Goal: Information Seeking & Learning: Learn about a topic

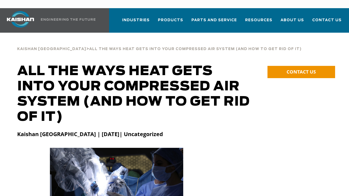
scroll to position [27, 0]
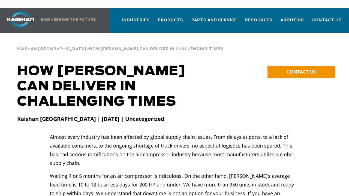
scroll to position [27, 0]
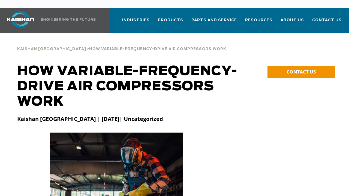
scroll to position [27, 0]
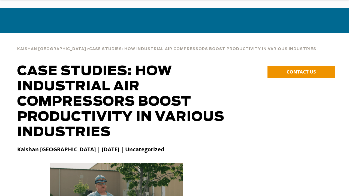
scroll to position [27, 0]
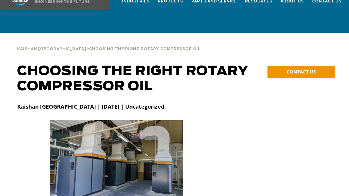
scroll to position [27, 0]
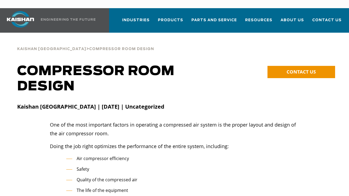
scroll to position [27, 0]
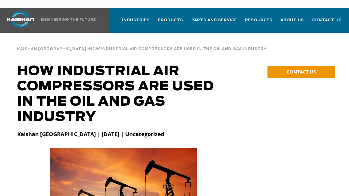
scroll to position [27, 0]
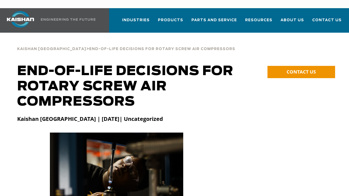
scroll to position [27, 0]
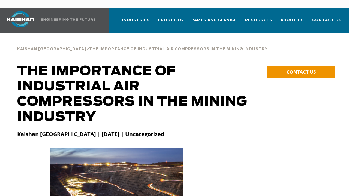
scroll to position [27, 0]
